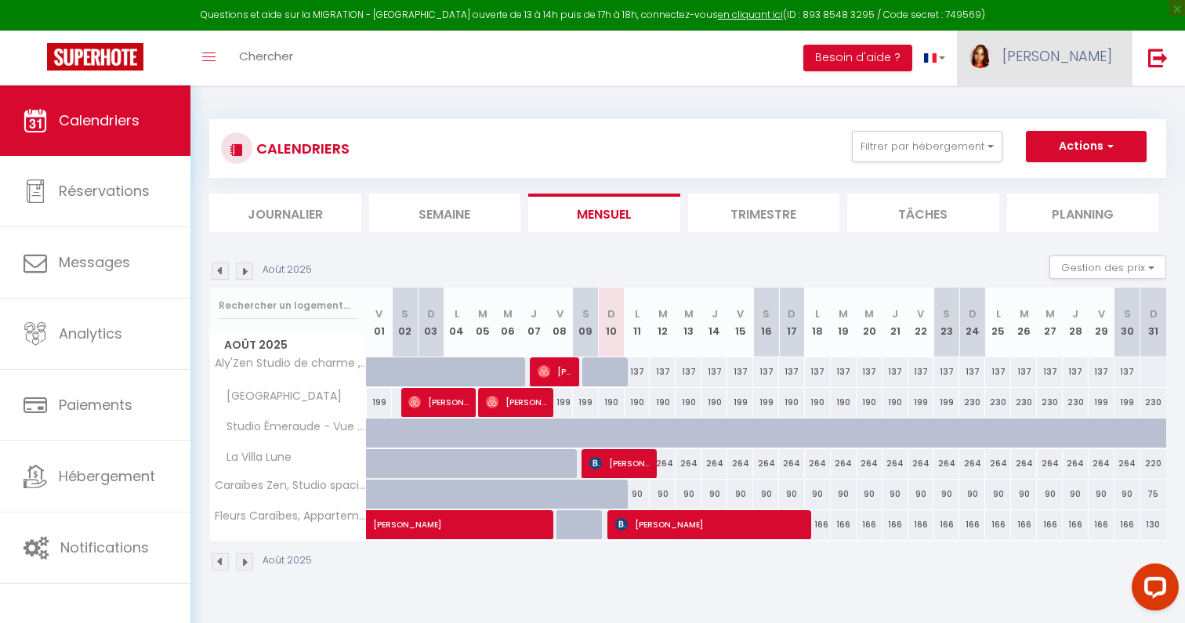
click at [1062, 79] on link "[PERSON_NAME]" at bounding box center [1044, 58] width 175 height 55
click at [1064, 103] on link "Paramètres" at bounding box center [1069, 109] width 116 height 27
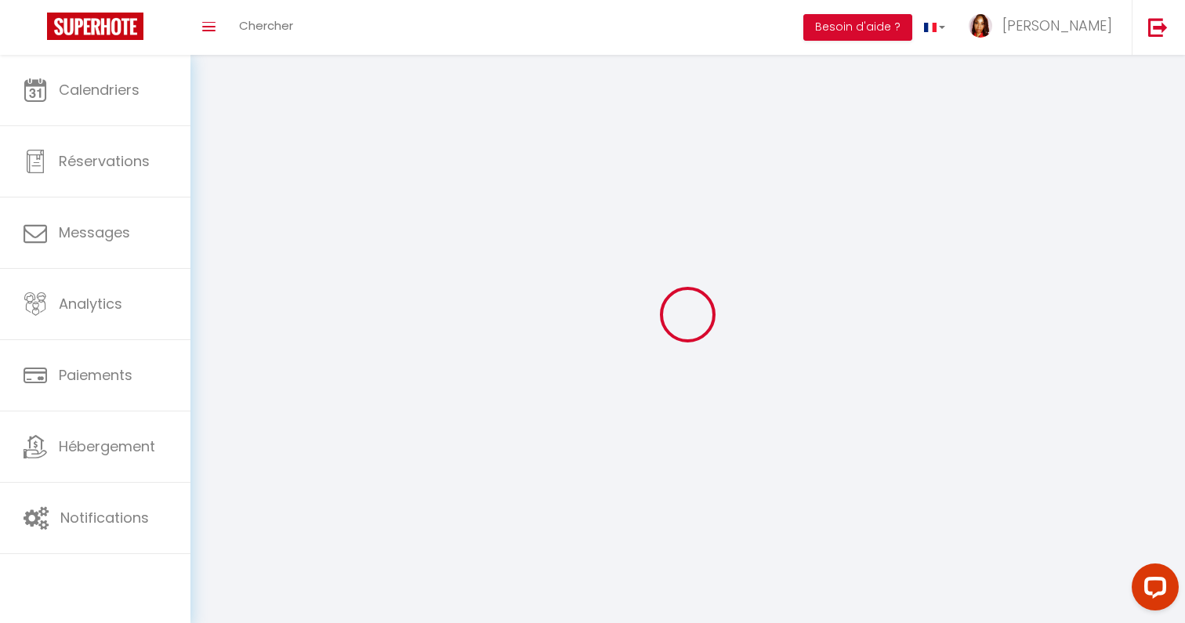
type input "[PERSON_NAME]"
type input "LAMOUREUX"
type input "0691271404"
type input "[STREET_ADDRESS]"
type input "97190"
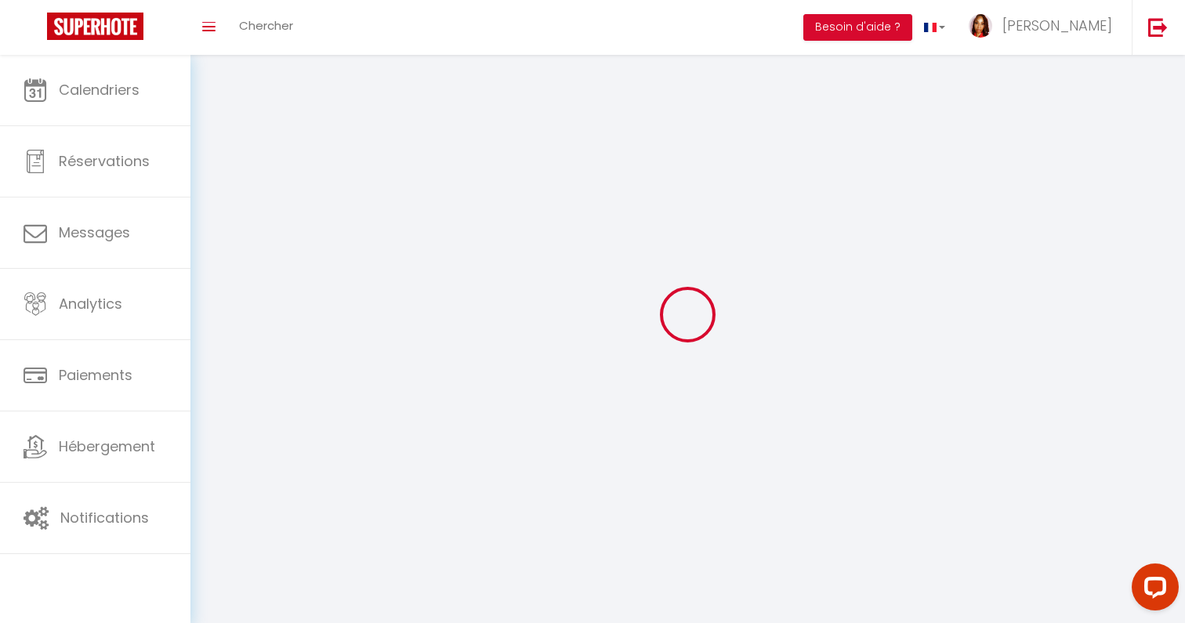
type input "Le Gosier"
type input "h1XwNEH4x1OBvim6dLfNAMLHP"
type input "SkOhRWR5BvF3LcowVr9C9fdn9"
type input "[URL][DOMAIN_NAME]"
type input "h1XwNEH4x1OBvim6dLfNAMLHP"
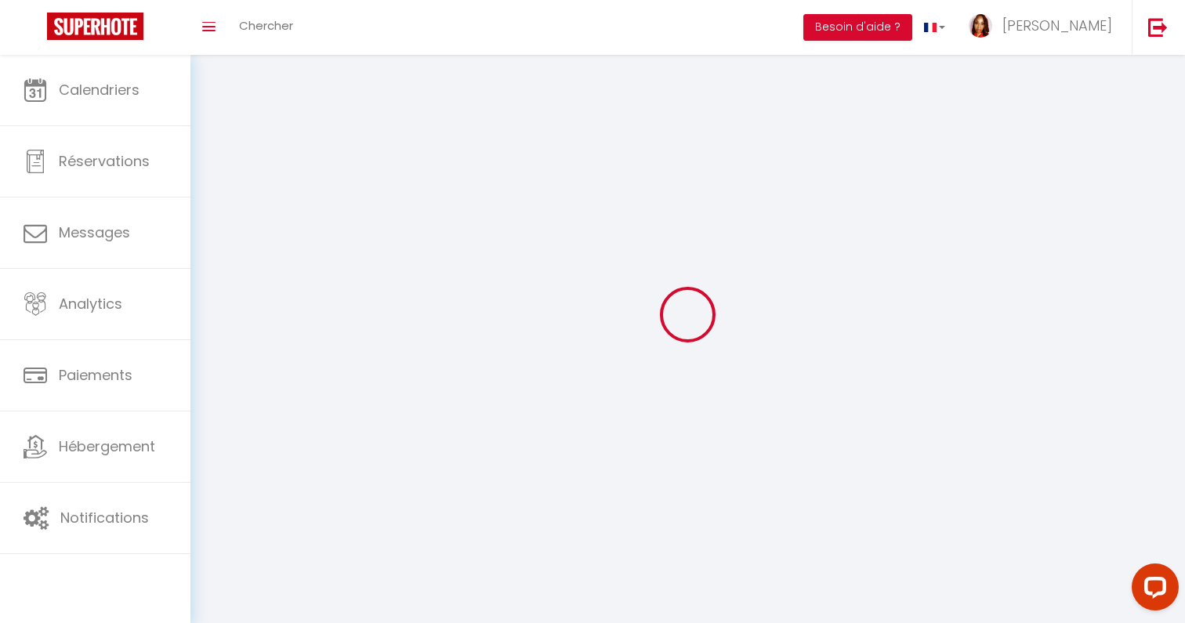
type input "SkOhRWR5BvF3LcowVr9C9fdn9"
type input "[URL][DOMAIN_NAME]"
select select "88"
select select "28"
select select "fr"
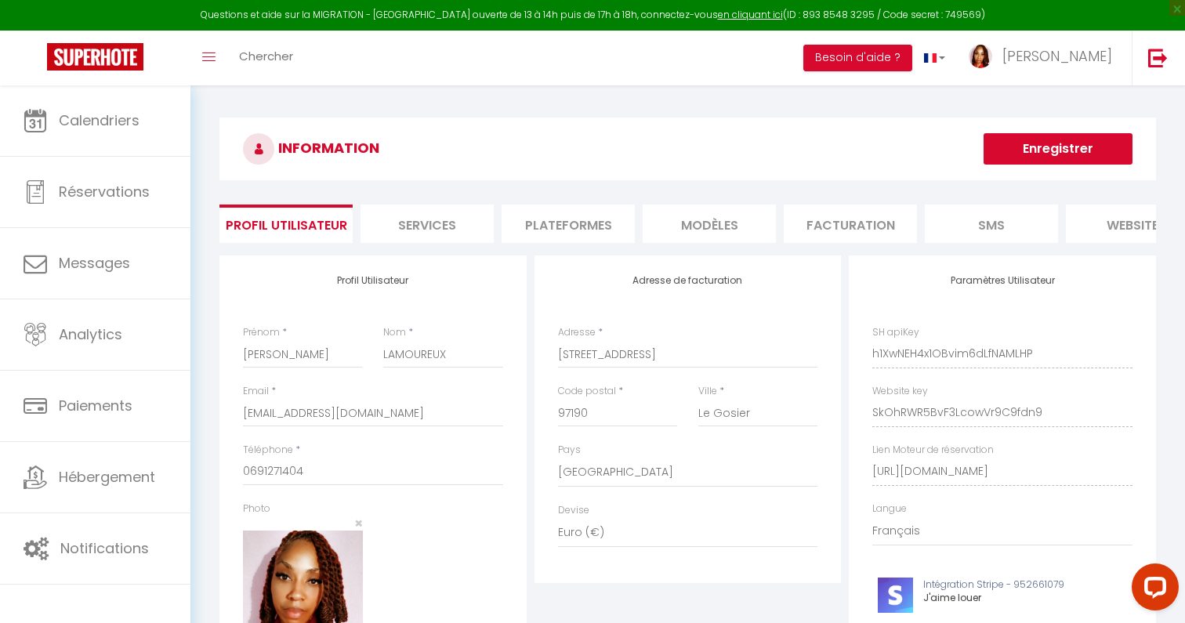
click at [582, 220] on li "Plateformes" at bounding box center [568, 224] width 133 height 38
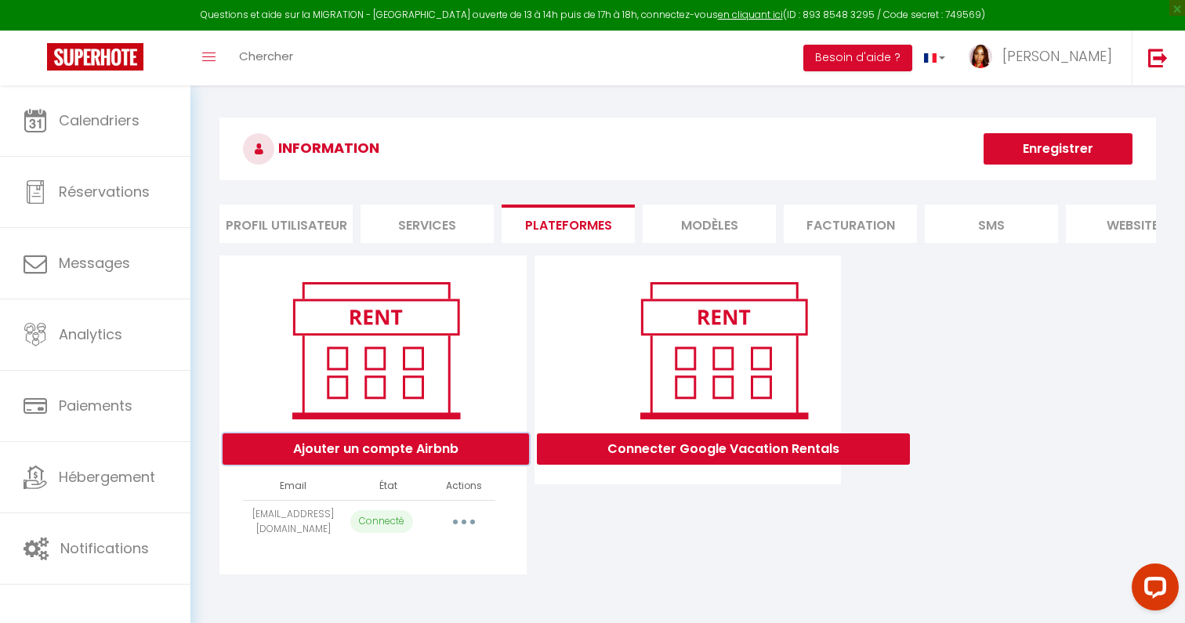
click at [418, 452] on button "Ajouter un compte Airbnb" at bounding box center [376, 448] width 306 height 31
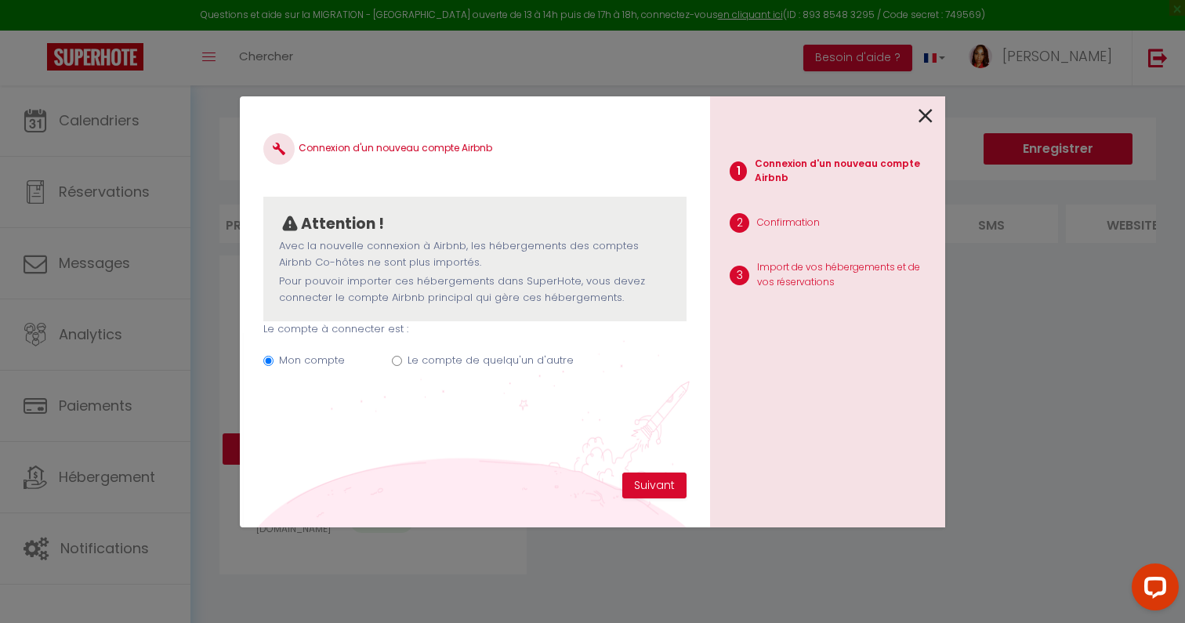
click at [930, 109] on icon at bounding box center [926, 116] width 14 height 24
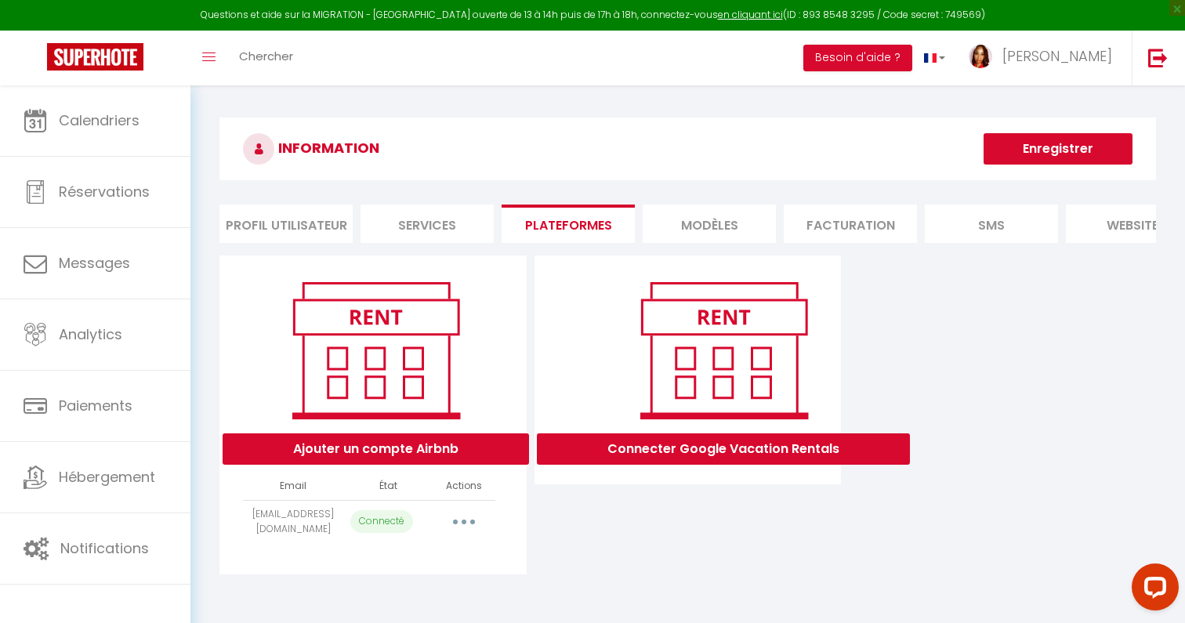
click at [462, 520] on icon "button" at bounding box center [464, 522] width 5 height 5
click at [450, 553] on link "Importer les appartements" at bounding box center [394, 557] width 173 height 27
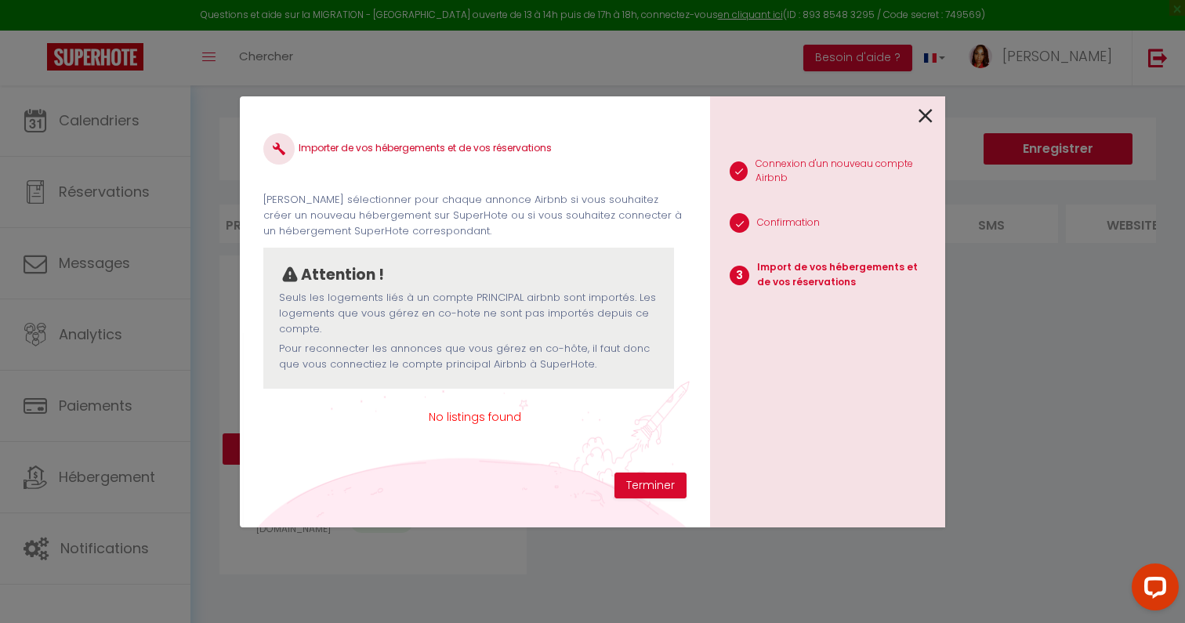
click at [930, 114] on icon at bounding box center [926, 116] width 14 height 24
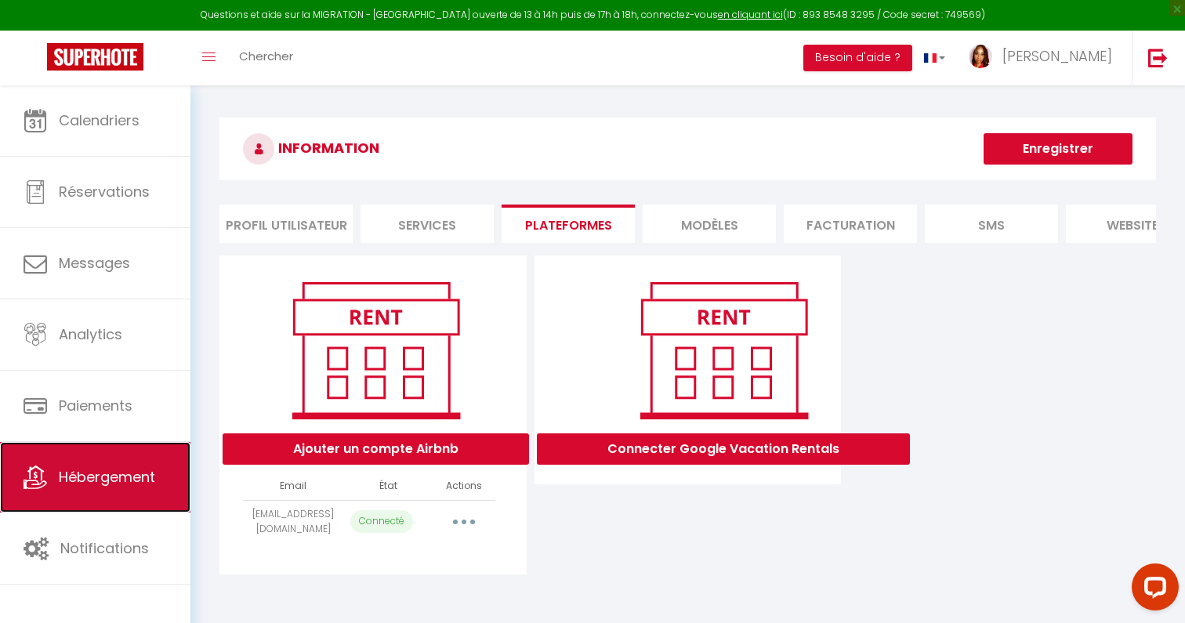
click at [126, 487] on span "Hébergement" at bounding box center [107, 477] width 96 height 20
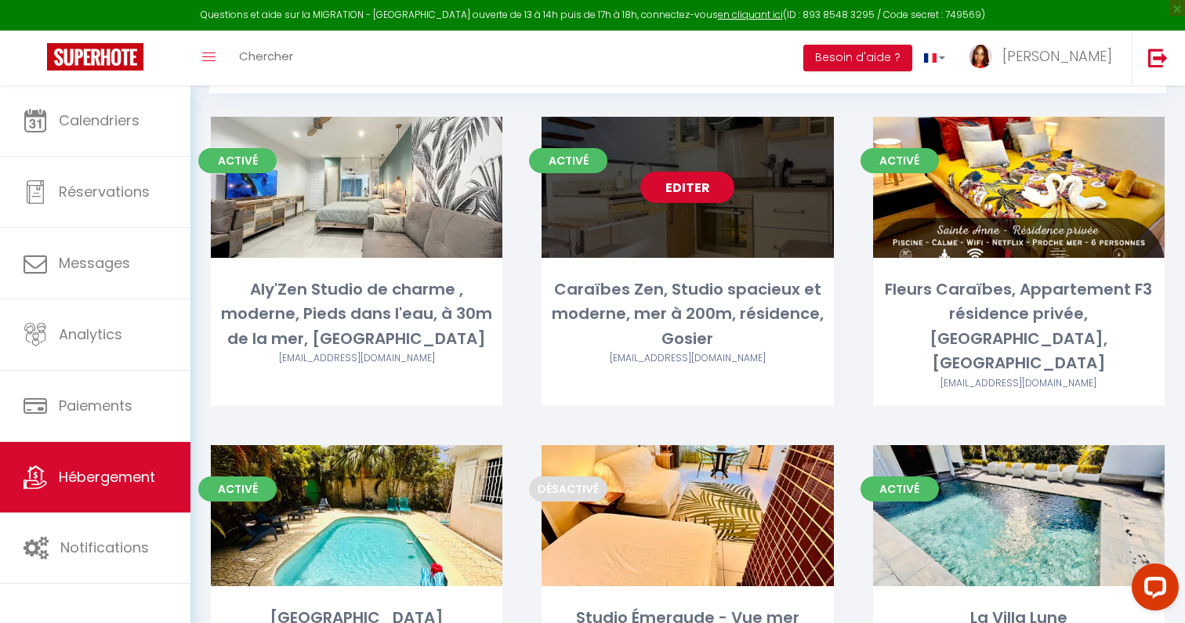
scroll to position [147, 0]
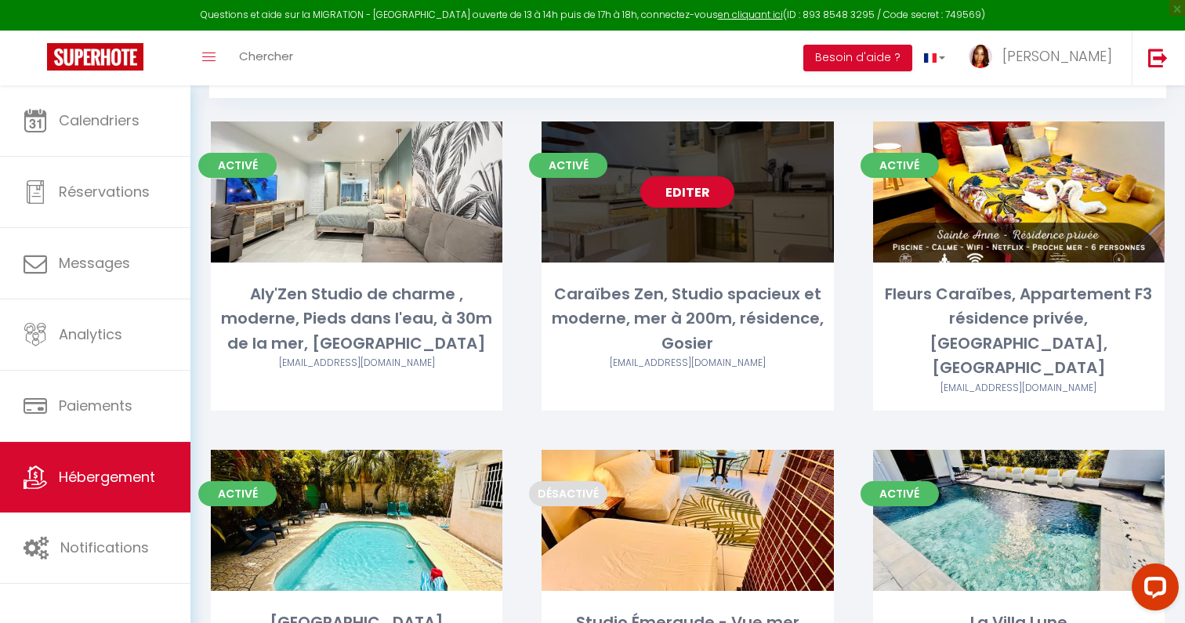
click at [684, 199] on link "Editer" at bounding box center [687, 191] width 94 height 31
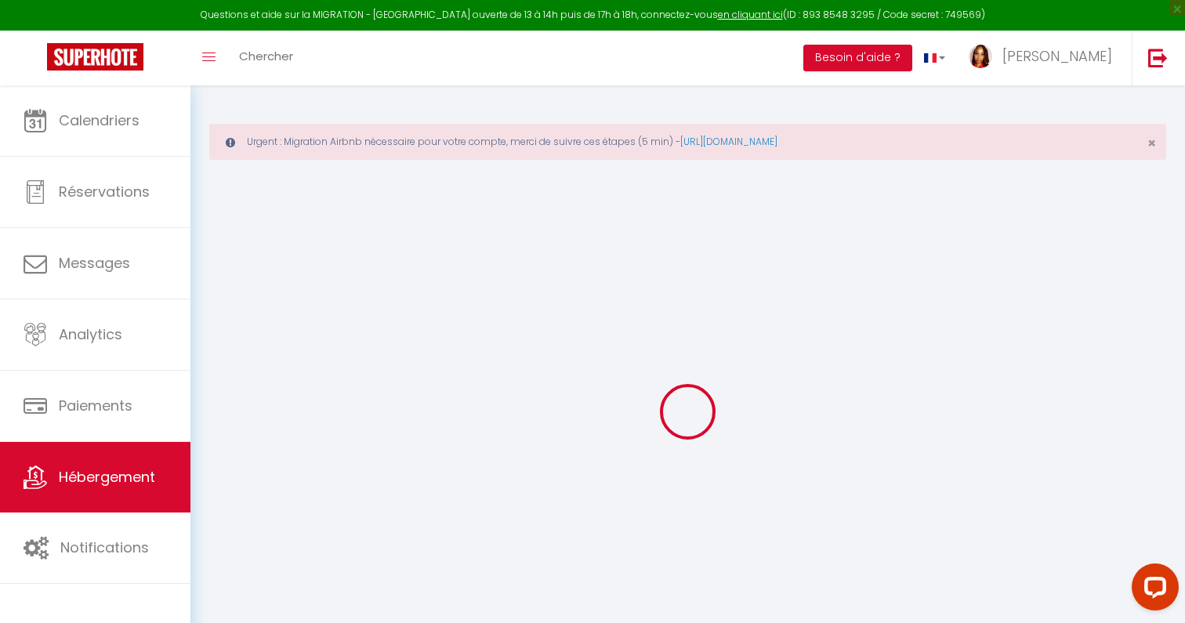
select select "+ 15 %"
checkbox input "false"
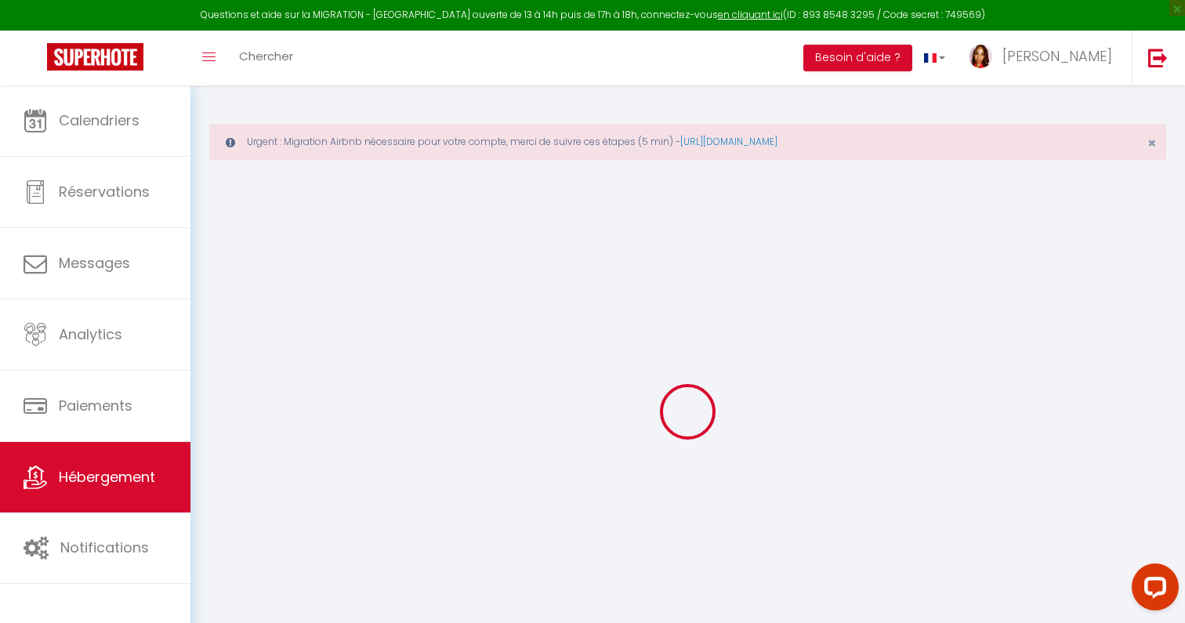
select select "2970-859318533819391241"
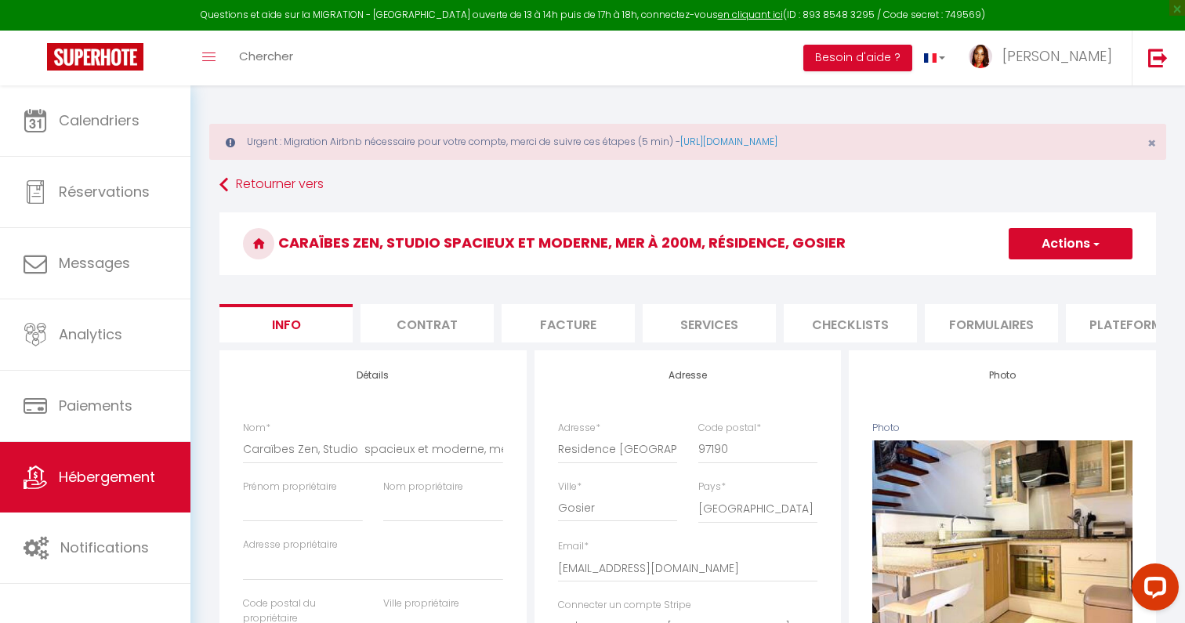
click at [1122, 328] on li "Plateformes" at bounding box center [1132, 323] width 133 height 38
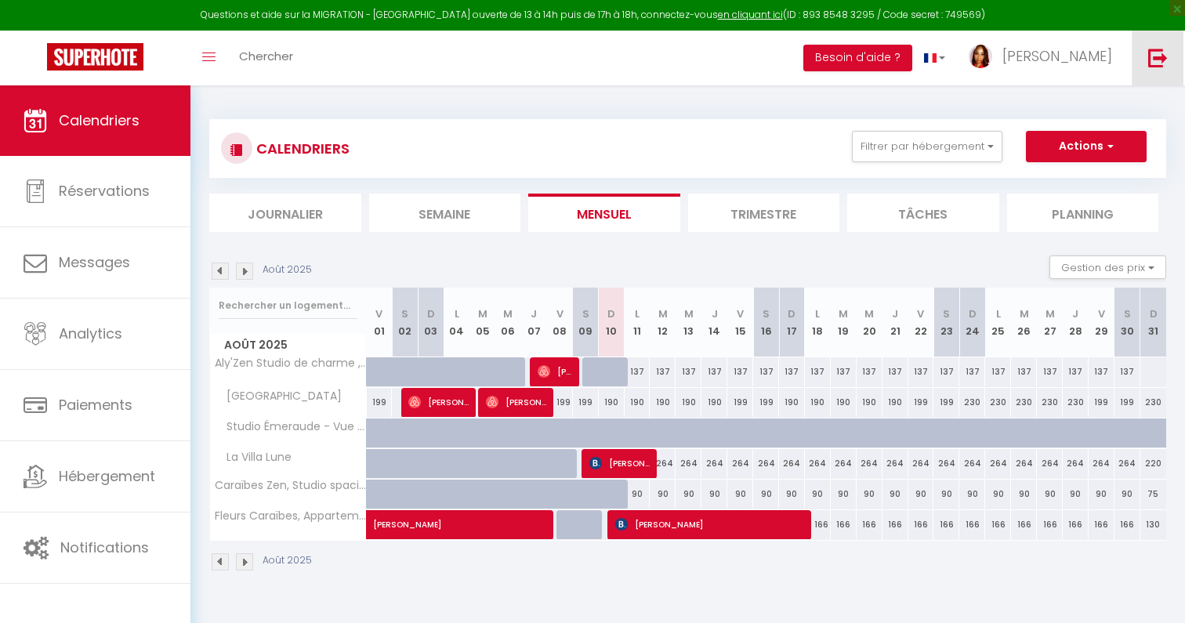
click at [1162, 69] on link at bounding box center [1158, 58] width 52 height 55
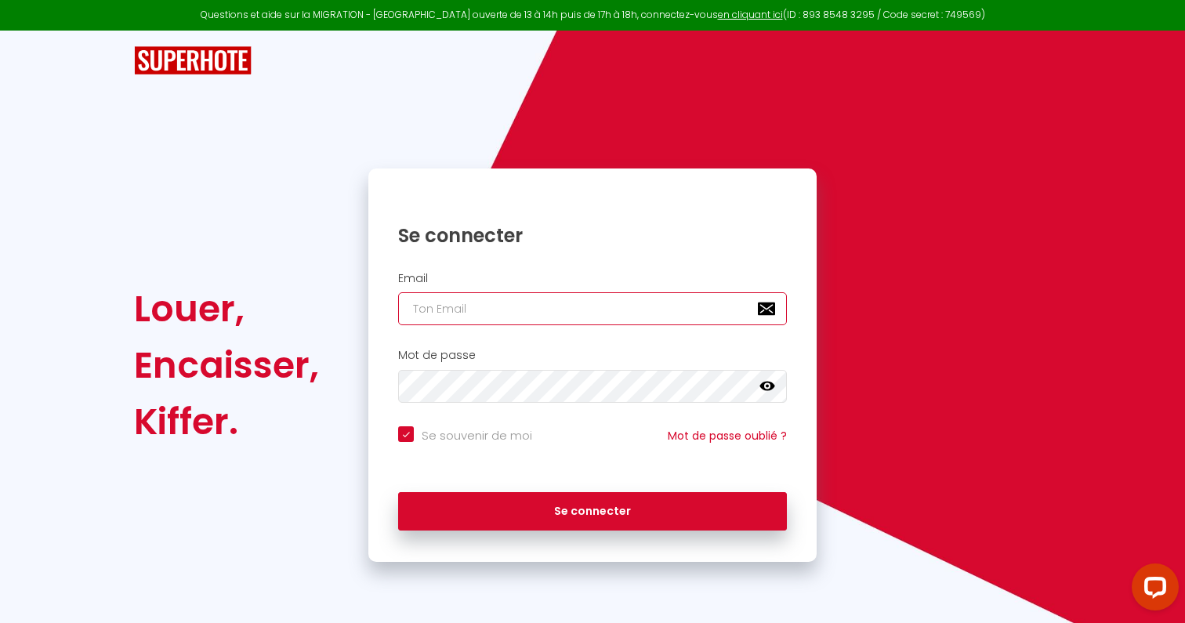
click at [591, 314] on input "email" at bounding box center [592, 308] width 389 height 33
paste input "sisterhome.conciergerie@gmail.com"
type input "sisterhome.conciergerie@gmail.com"
checkbox input "true"
type input "sisterhome.conciergerie@gmail.com"
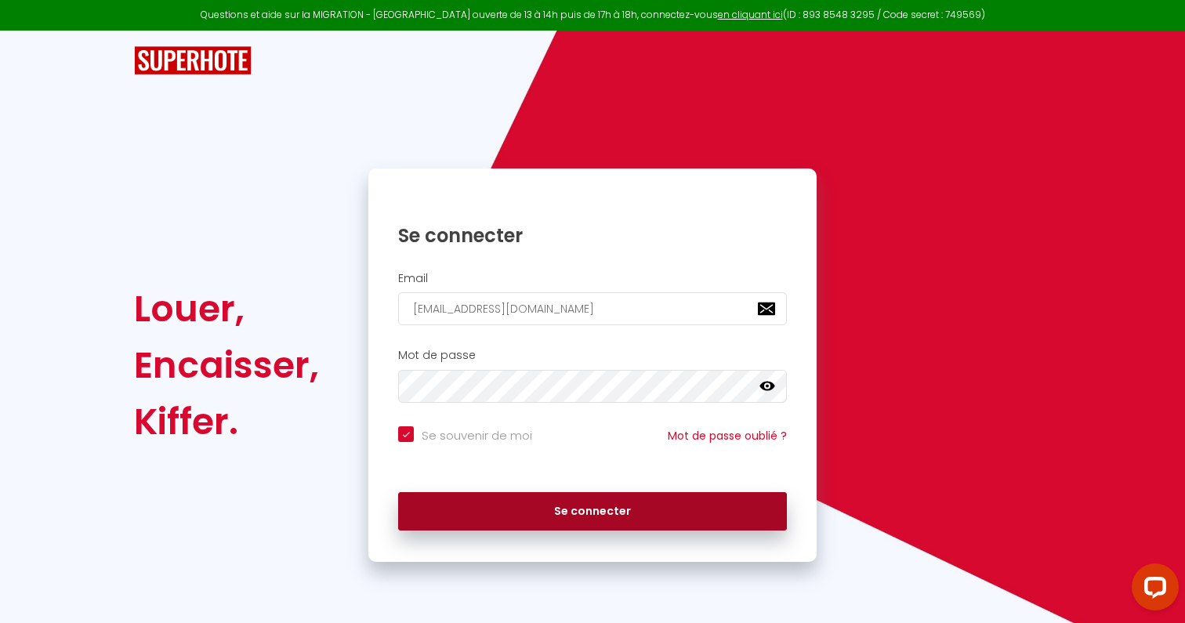
click at [540, 506] on button "Se connecter" at bounding box center [592, 511] width 389 height 39
checkbox input "true"
